Goal: Information Seeking & Learning: Check status

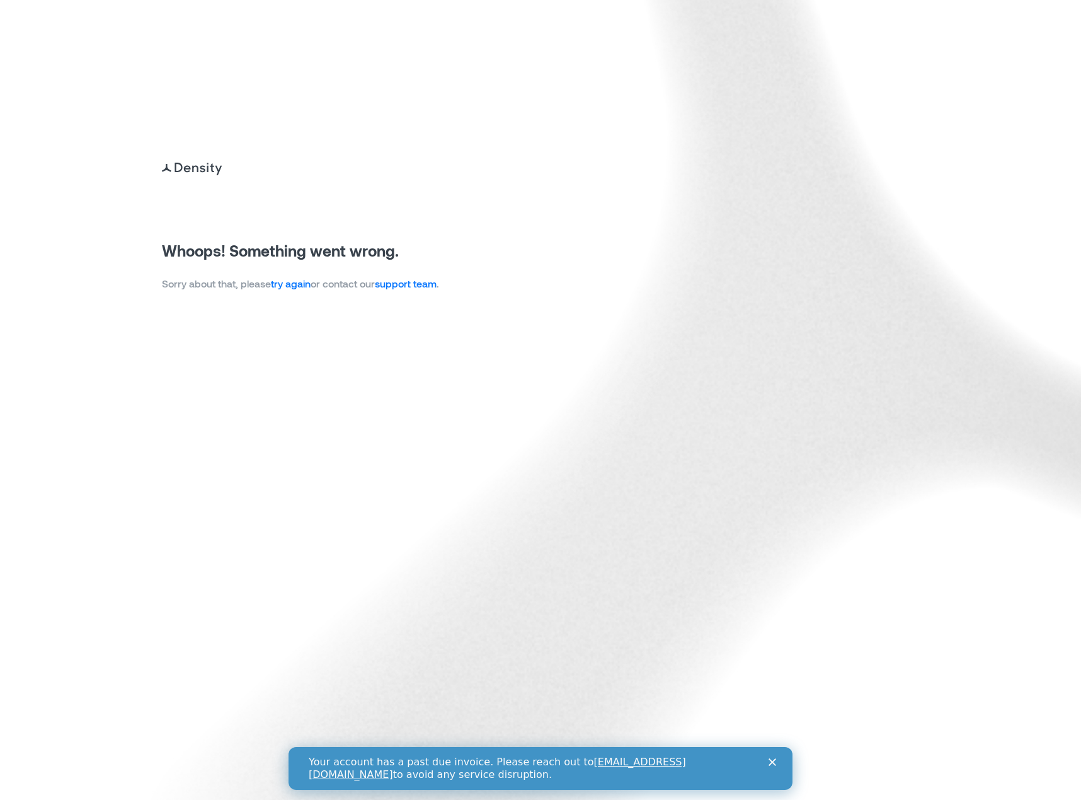
click at [296, 284] on link "try again" at bounding box center [291, 283] width 40 height 12
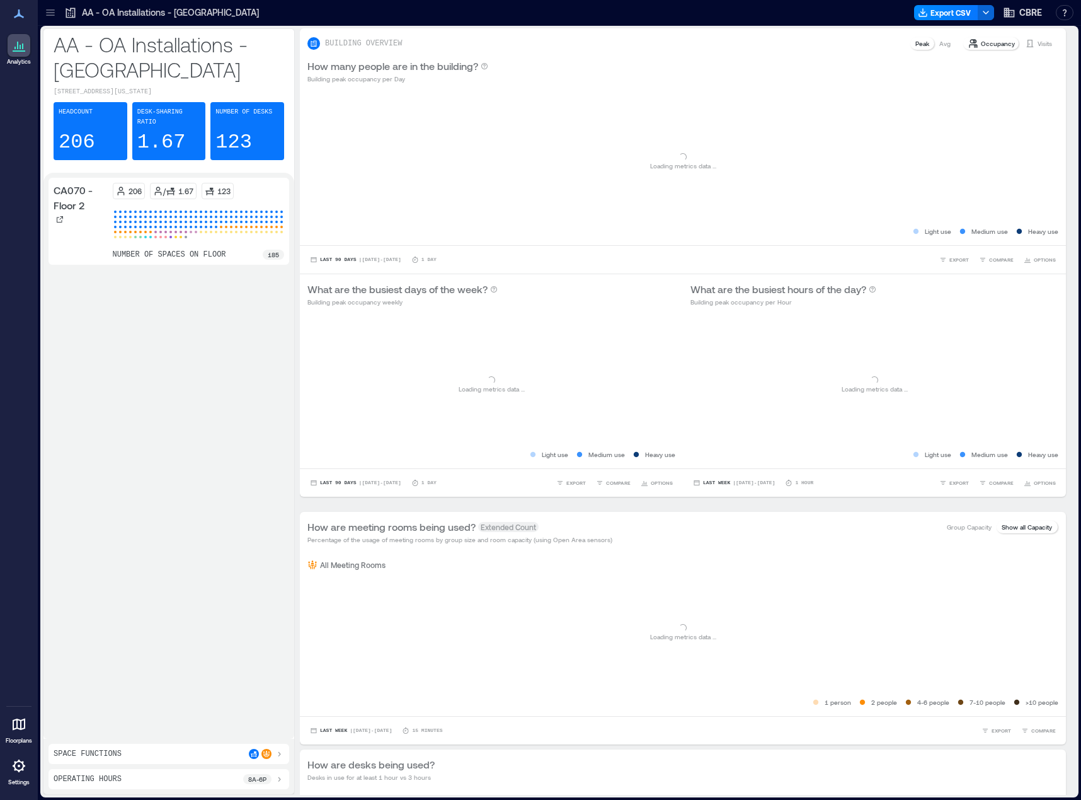
click at [51, 13] on icon at bounding box center [50, 12] width 8 height 1
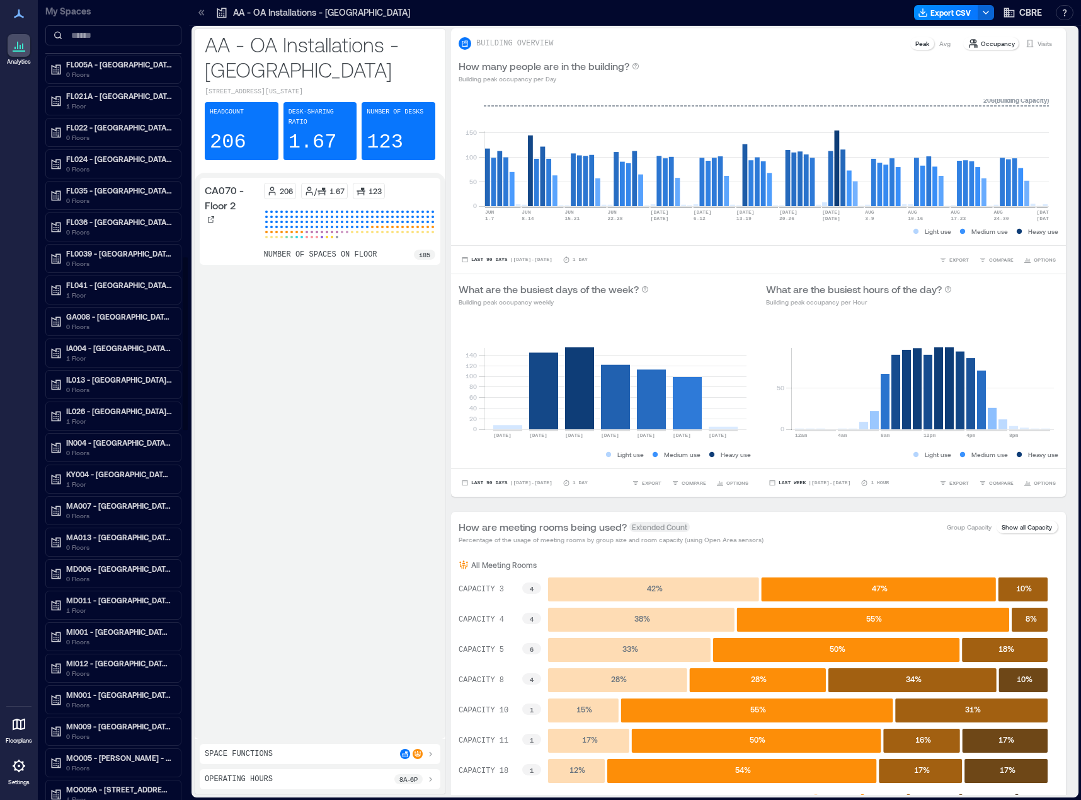
scroll to position [882, 0]
click at [106, 92] on p "CBRE BSO, Sattva Knowledge City" at bounding box center [119, 96] width 106 height 10
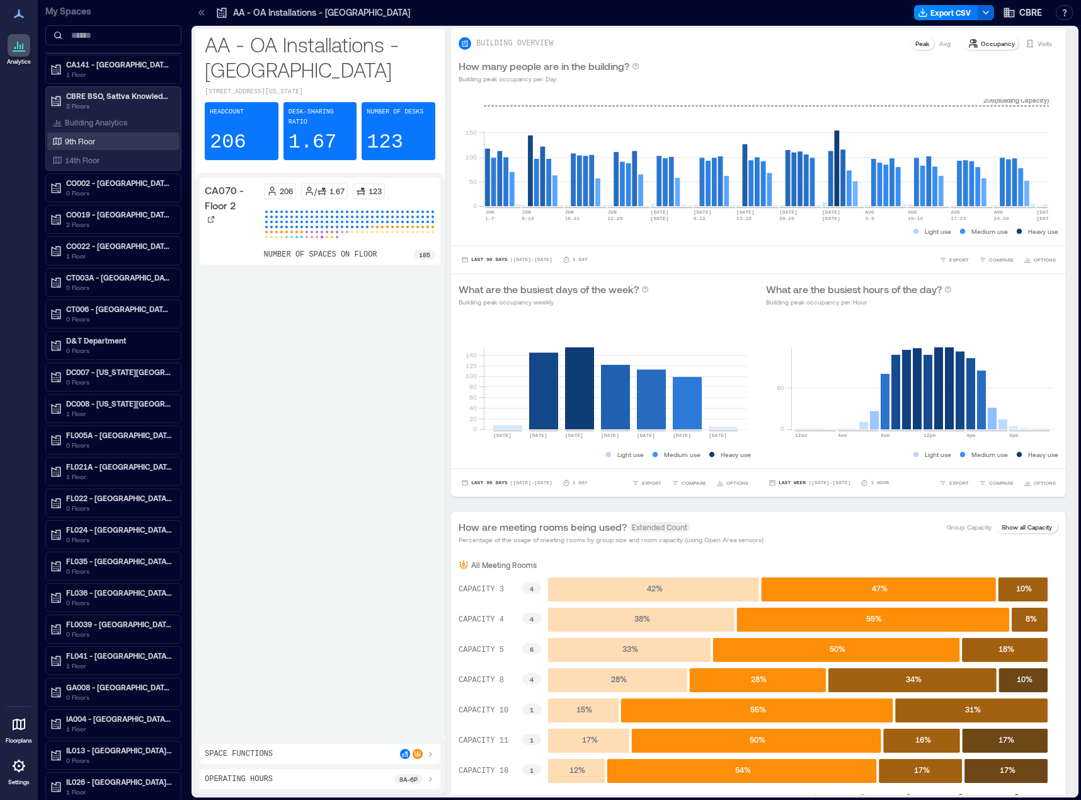
click at [91, 142] on p "9th Floor" at bounding box center [80, 141] width 30 height 10
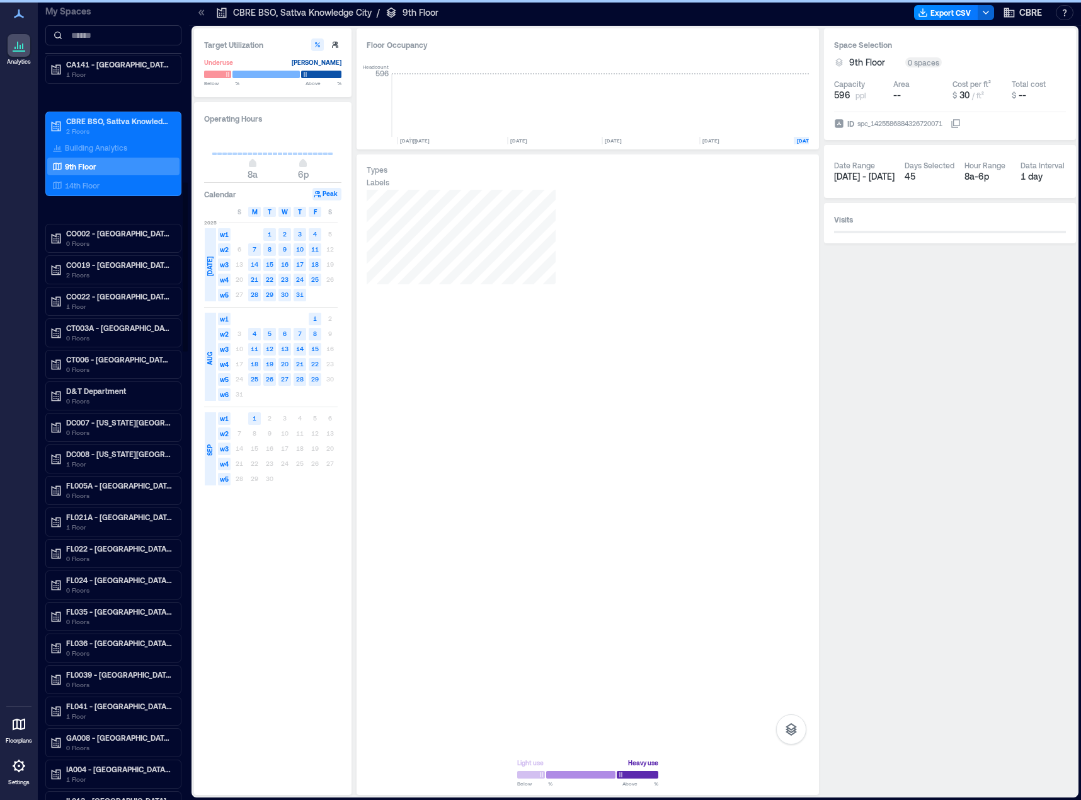
scroll to position [0, 186]
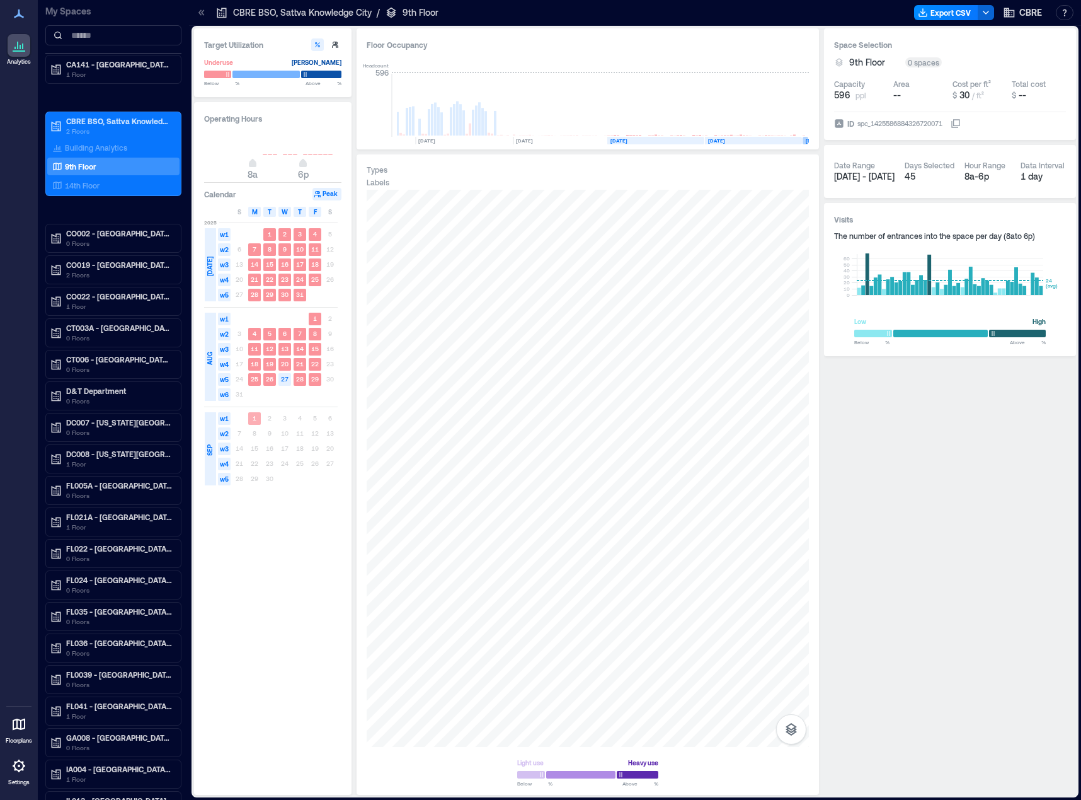
click at [807, 144] on text "SEP, 2025" at bounding box center [814, 140] width 17 height 6
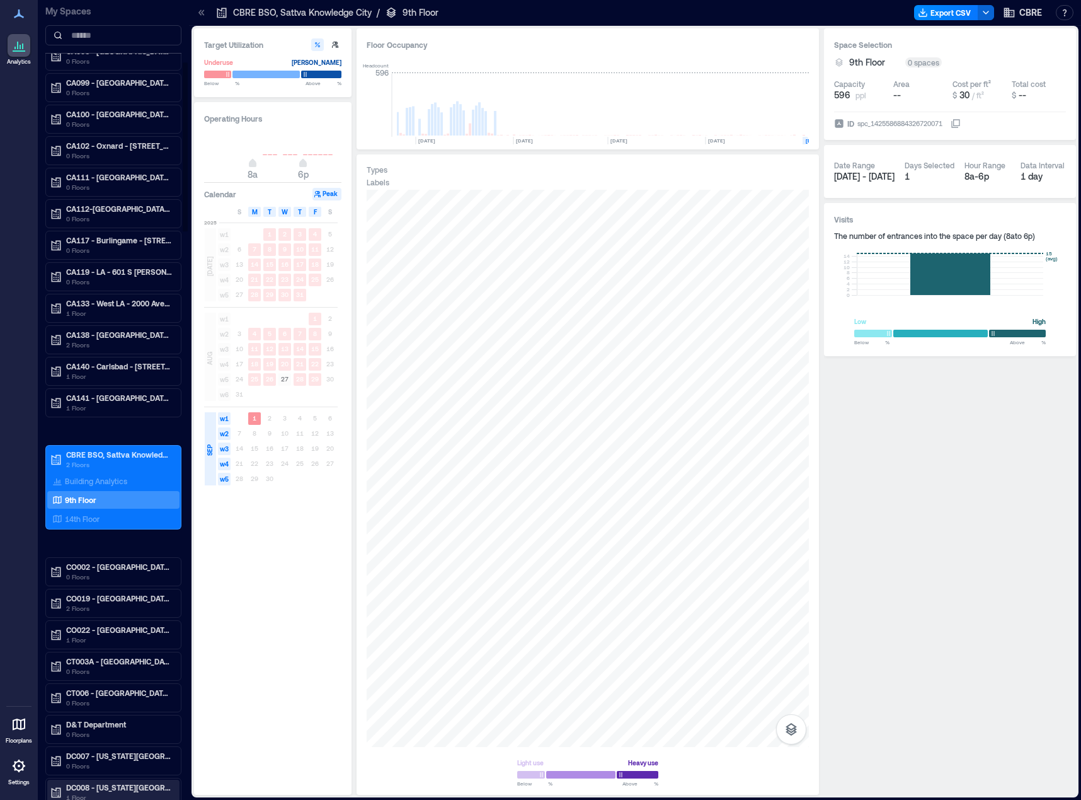
scroll to position [290, 0]
